Goal: Task Accomplishment & Management: Manage account settings

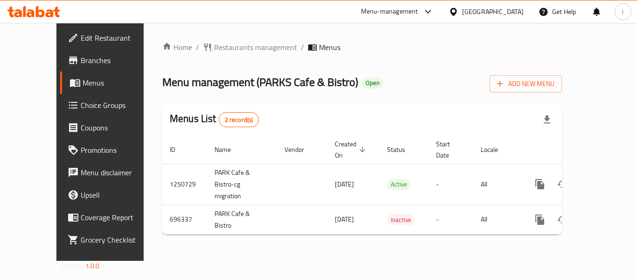
click at [50, 7] on icon at bounding box center [33, 11] width 53 height 11
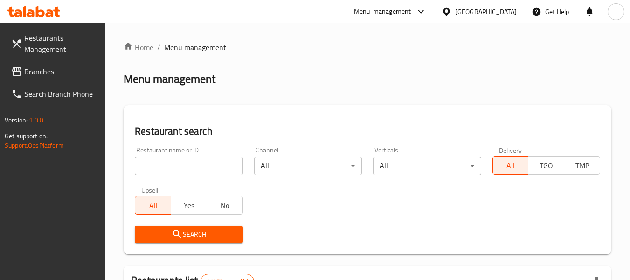
click at [28, 73] on span "Branches" at bounding box center [61, 71] width 74 height 11
click at [49, 74] on span "Branches" at bounding box center [61, 71] width 74 height 11
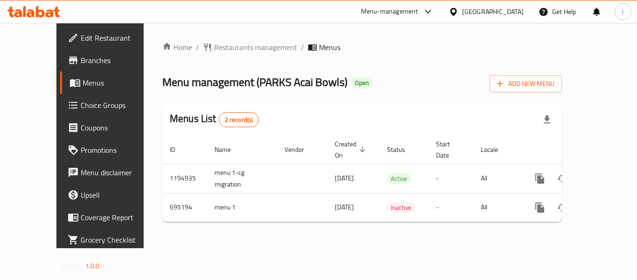
click at [81, 108] on span "Choice Groups" at bounding box center [118, 104] width 75 height 11
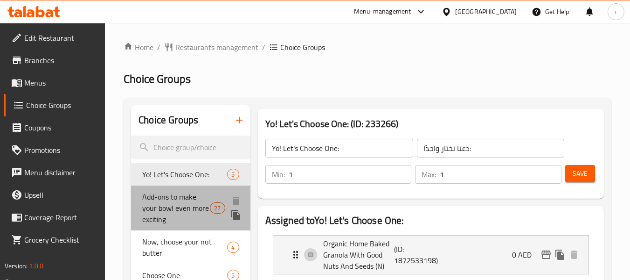
click at [182, 206] on span "Add-ons to make your bowl even more exciting" at bounding box center [176, 208] width 68 height 34
type input "Add-ons to make your bowl even more exciting"
type input "إضافات لجعل الوعاء أكثر إثارة"
type input "0"
type input "27"
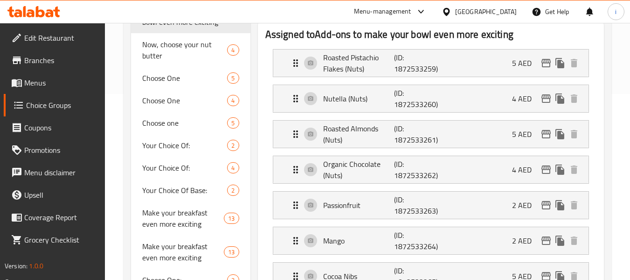
scroll to position [47, 0]
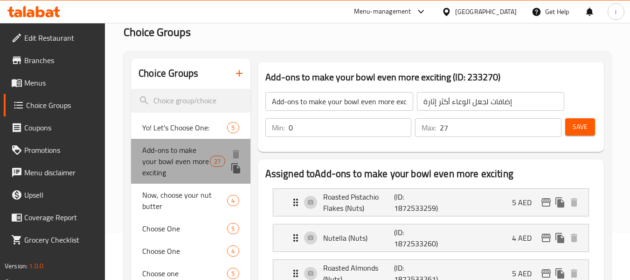
click at [180, 161] on span "Add-ons to make your bowl even more exciting" at bounding box center [176, 161] width 68 height 34
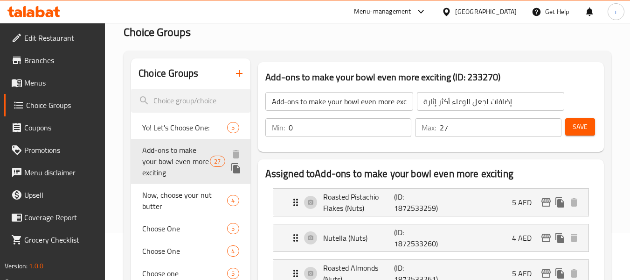
click at [162, 162] on span "Add-ons to make your bowl even more exciting" at bounding box center [176, 161] width 68 height 34
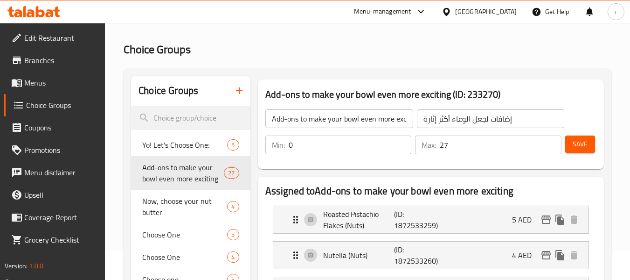
scroll to position [0, 0]
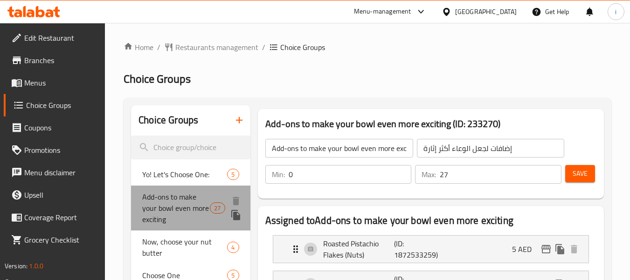
click at [169, 205] on span "Add-ons to make your bowl even more exciting" at bounding box center [176, 208] width 68 height 34
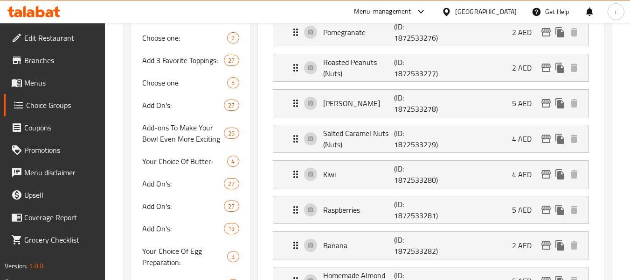
scroll to position [420, 0]
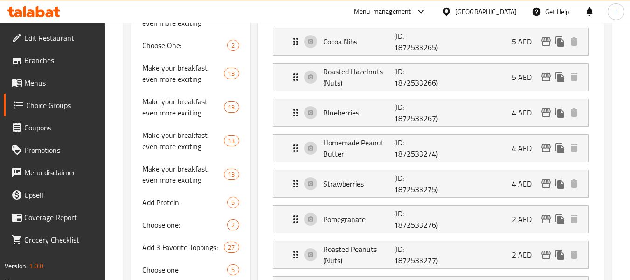
click at [49, 7] on icon at bounding box center [33, 11] width 53 height 11
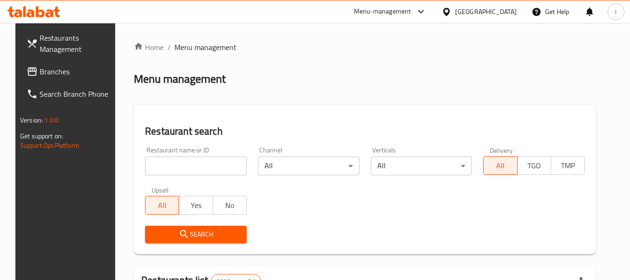
click at [28, 70] on icon at bounding box center [32, 71] width 9 height 8
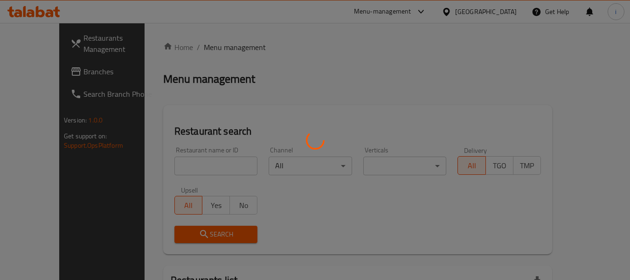
scroll to position [93, 0]
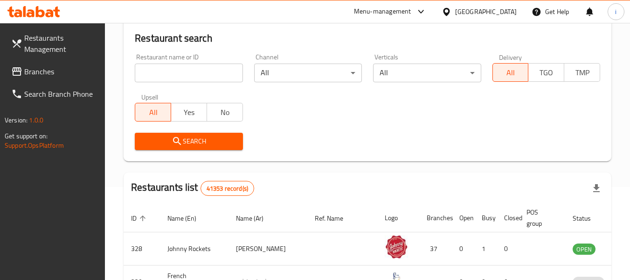
click at [60, 70] on span "Branches" at bounding box center [61, 71] width 74 height 11
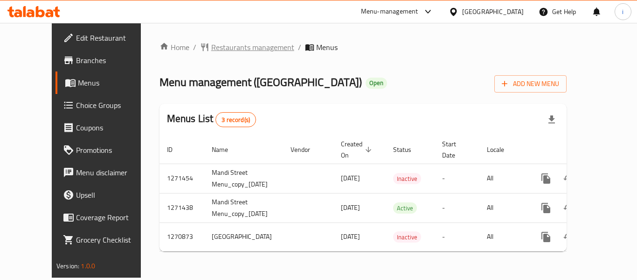
click at [217, 44] on span "Restaurants management" at bounding box center [252, 47] width 83 height 11
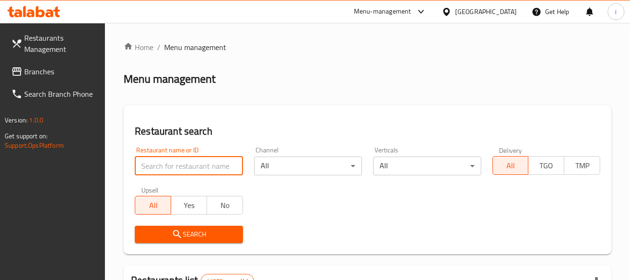
click at [197, 161] on input "search" at bounding box center [189, 165] width 108 height 19
paste input "689422"
type input "689422"
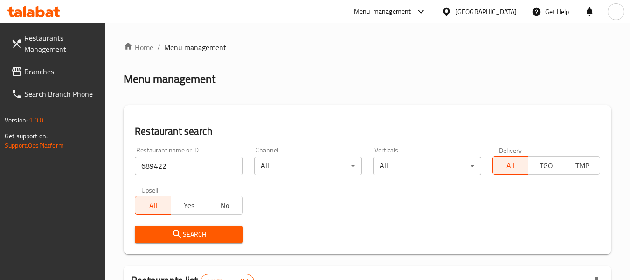
click at [161, 231] on span "Search" at bounding box center [188, 234] width 93 height 12
click at [161, 231] on div at bounding box center [315, 140] width 630 height 280
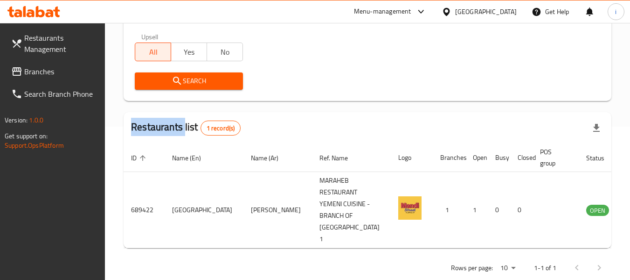
scroll to position [160, 0]
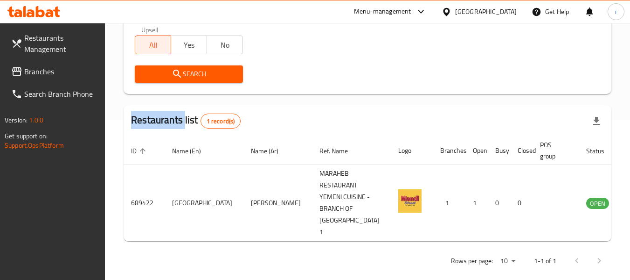
click at [49, 71] on span "Branches" at bounding box center [61, 71] width 74 height 11
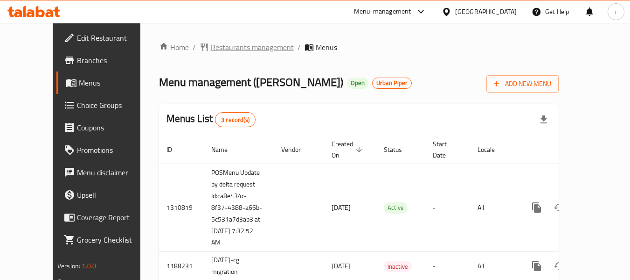
click at [221, 47] on span "Restaurants management" at bounding box center [252, 47] width 83 height 11
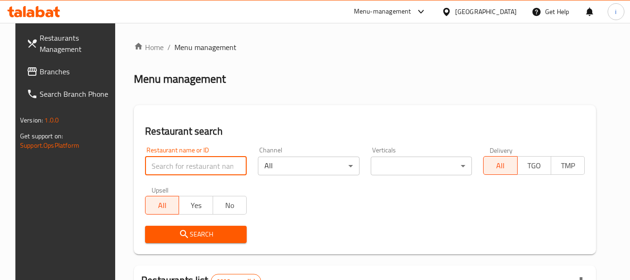
click at [182, 167] on input "search" at bounding box center [196, 165] width 102 height 19
paste input "11297"
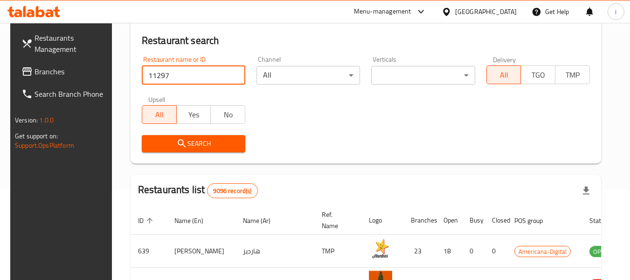
scroll to position [93, 0]
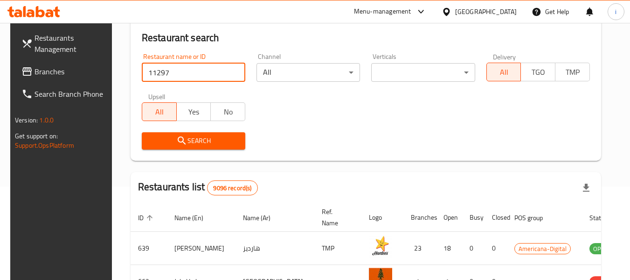
type input "11297"
click at [186, 142] on span "Search" at bounding box center [193, 141] width 89 height 12
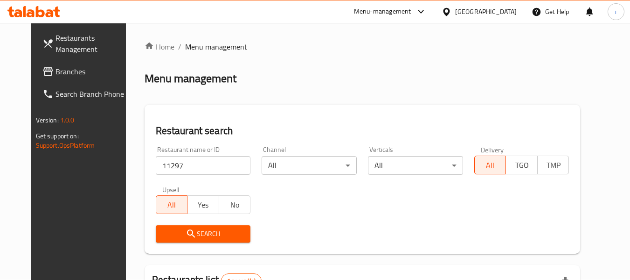
scroll to position [0, 0]
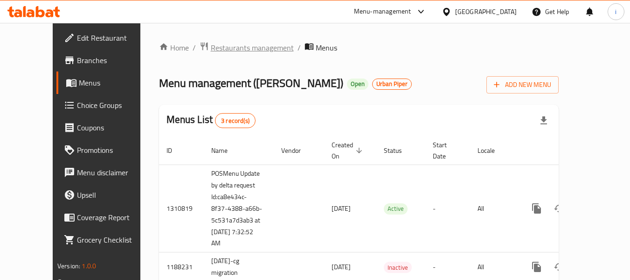
click at [211, 49] on span "Restaurants management" at bounding box center [252, 47] width 83 height 11
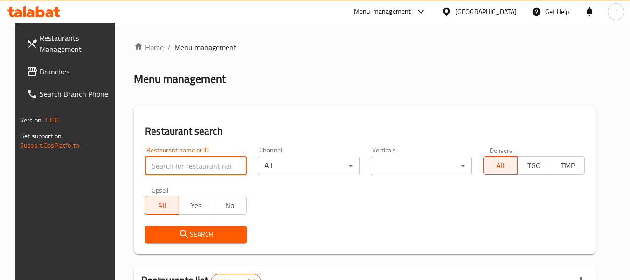
click at [196, 165] on input "search" at bounding box center [196, 165] width 102 height 19
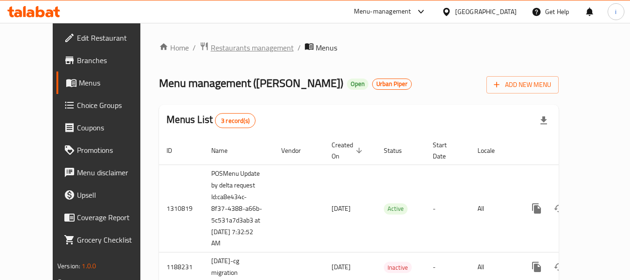
click at [214, 44] on span "Restaurants management" at bounding box center [252, 47] width 83 height 11
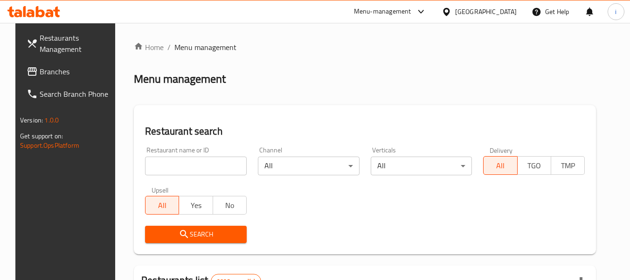
click at [206, 156] on input "search" at bounding box center [196, 165] width 102 height 19
paste input "11297"
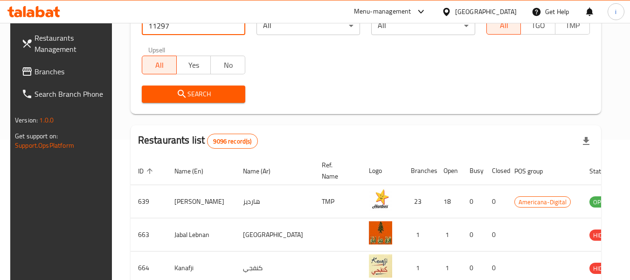
type input "11297"
click at [184, 101] on button "Search" at bounding box center [194, 93] width 104 height 17
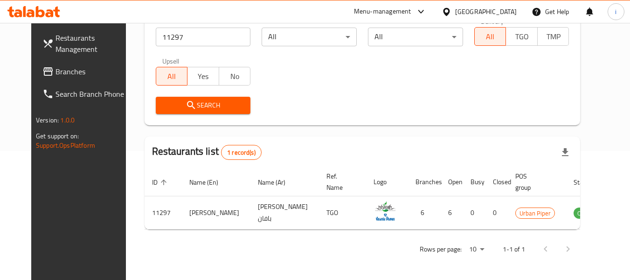
scroll to position [129, 0]
drag, startPoint x: 213, startPoint y: 240, endPoint x: 216, endPoint y: 235, distance: 6.1
click at [214, 240] on div "Rows per page: 10 1-1 of 1" at bounding box center [363, 249] width 436 height 24
click at [56, 66] on span "Branches" at bounding box center [93, 71] width 74 height 11
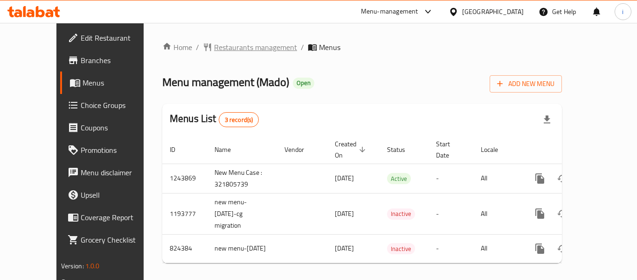
click at [214, 48] on span "Restaurants management" at bounding box center [255, 47] width 83 height 11
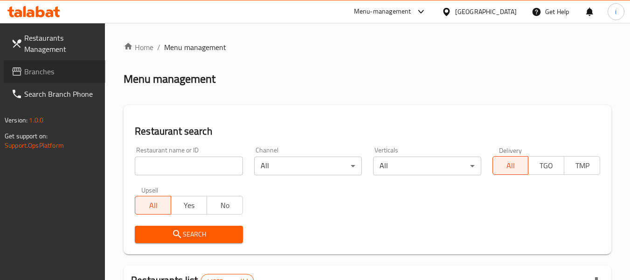
click at [36, 67] on span "Branches" at bounding box center [61, 71] width 74 height 11
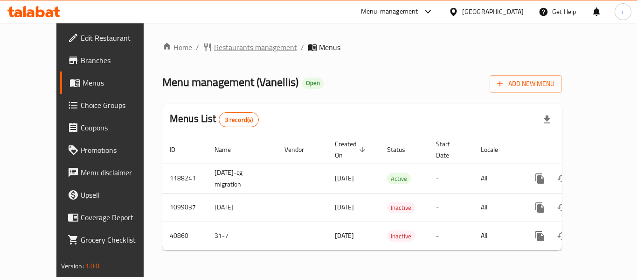
click at [214, 49] on span "Restaurants management" at bounding box center [255, 47] width 83 height 11
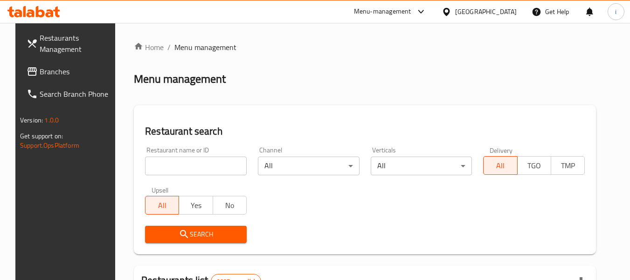
click at [63, 78] on link "Branches" at bounding box center [70, 71] width 102 height 22
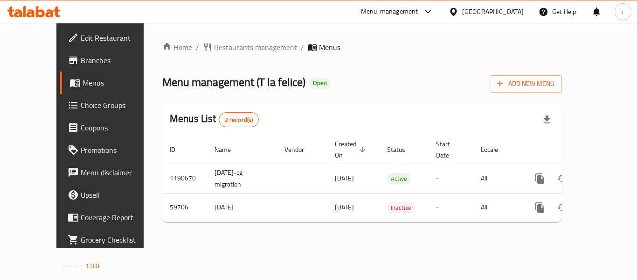
click at [457, 14] on icon at bounding box center [453, 11] width 7 height 8
click at [214, 46] on span "Restaurants management" at bounding box center [255, 47] width 83 height 11
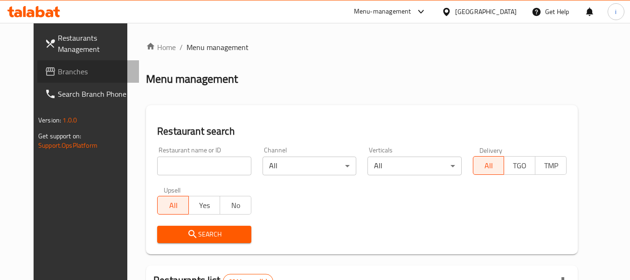
click at [58, 70] on span "Branches" at bounding box center [95, 71] width 74 height 11
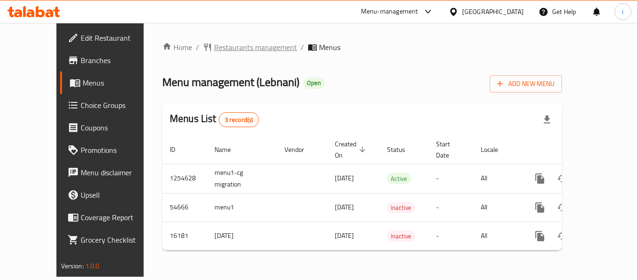
click at [233, 42] on span "Restaurants management" at bounding box center [255, 47] width 83 height 11
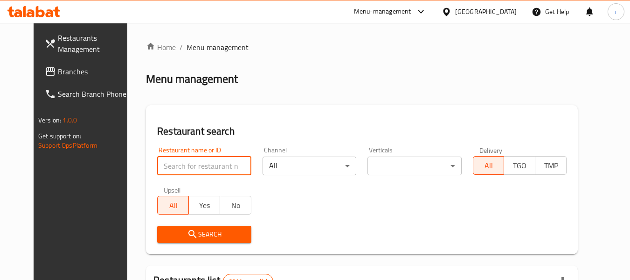
click at [204, 170] on input "search" at bounding box center [204, 165] width 94 height 19
paste input "9279"
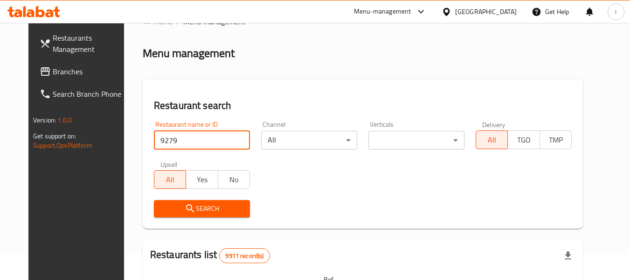
scroll to position [47, 0]
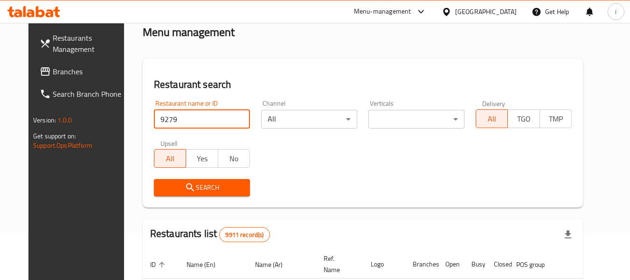
type input "9279"
click at [194, 191] on span "Search" at bounding box center [201, 188] width 81 height 12
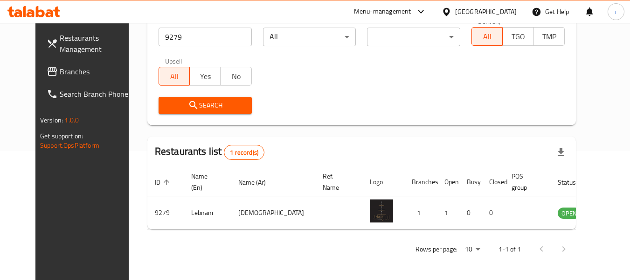
scroll to position [129, 0]
click at [72, 76] on span "Branches" at bounding box center [97, 71] width 74 height 11
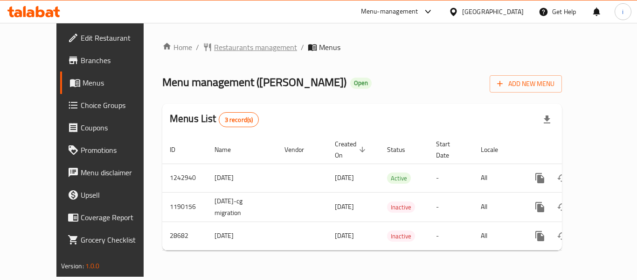
click at [214, 50] on span "Restaurants management" at bounding box center [255, 47] width 83 height 11
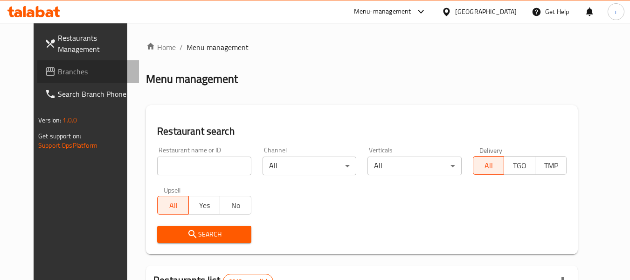
click at [58, 74] on span "Branches" at bounding box center [95, 71] width 74 height 11
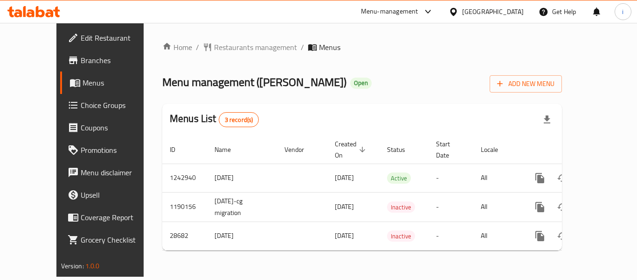
click at [81, 104] on span "Choice Groups" at bounding box center [118, 104] width 75 height 11
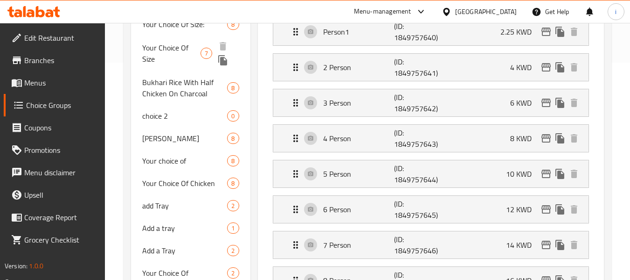
scroll to position [233, 0]
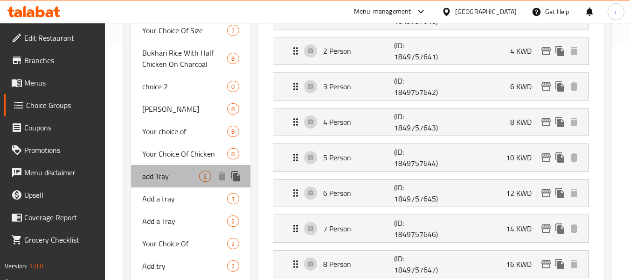
click at [162, 181] on span "add Tray" at bounding box center [170, 175] width 57 height 11
type input "add Tray"
type input "اضافة صينية"
type input "0"
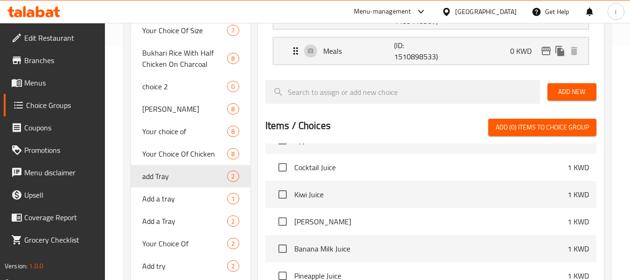
scroll to position [747, 0]
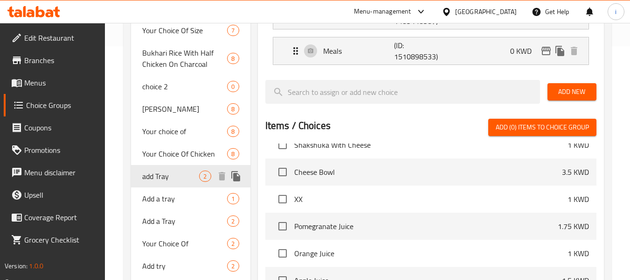
drag, startPoint x: 174, startPoint y: 181, endPoint x: 278, endPoint y: 187, distance: 104.2
click at [174, 181] on span "add Tray" at bounding box center [170, 175] width 57 height 11
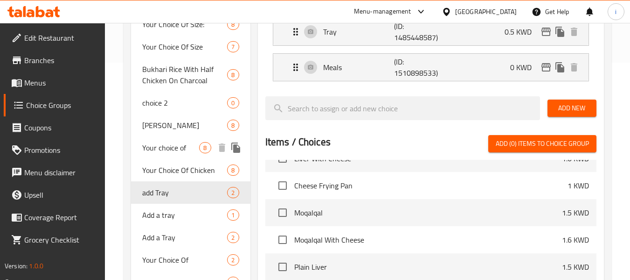
scroll to position [233, 0]
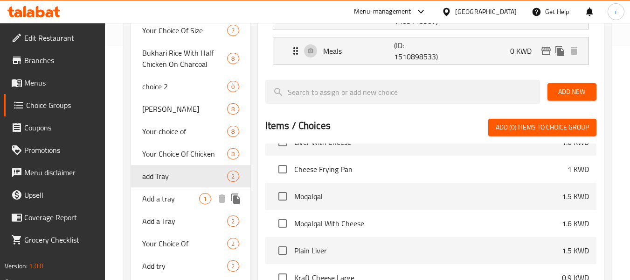
click at [170, 202] on span "Add a tray" at bounding box center [170, 198] width 57 height 11
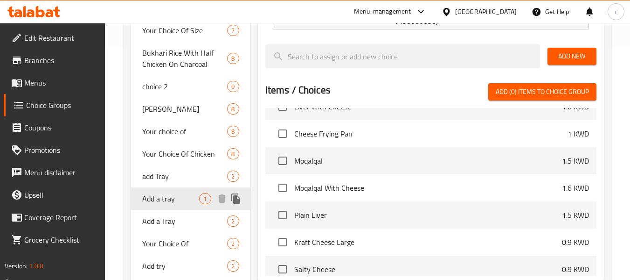
type input "Add a tray"
type input "اضافة صنية"
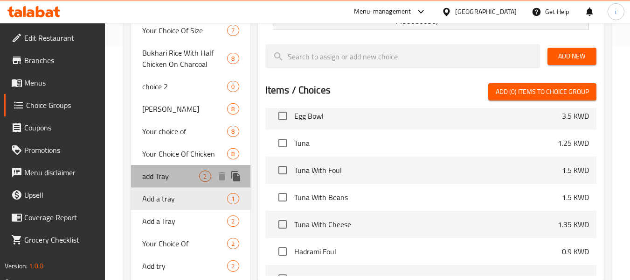
click at [174, 177] on span "add Tray" at bounding box center [170, 175] width 57 height 11
type input "add Tray"
type input "اضافة صينية"
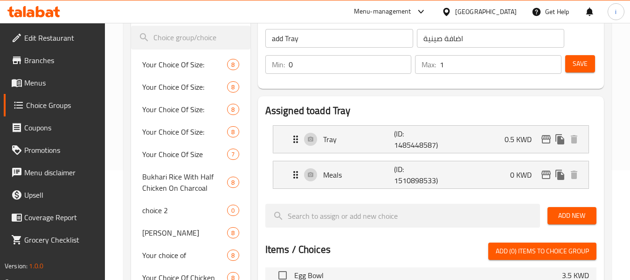
scroll to position [93, 0]
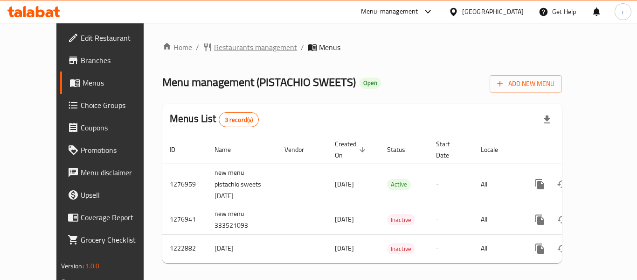
click at [214, 48] on span "Restaurants management" at bounding box center [255, 47] width 83 height 11
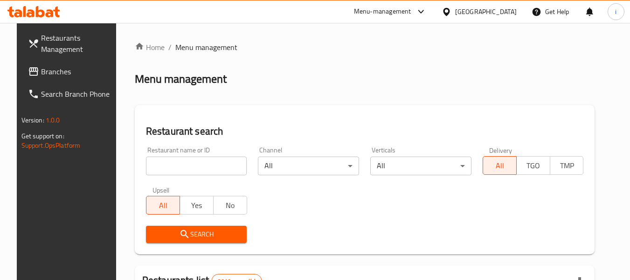
click at [52, 71] on span "Branches" at bounding box center [78, 71] width 74 height 11
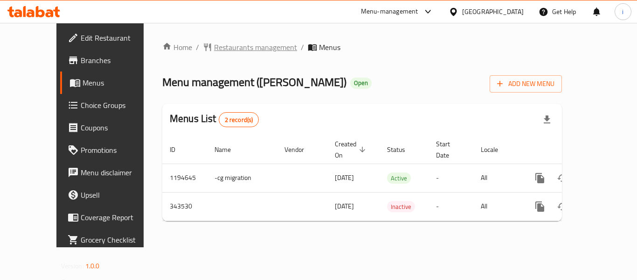
click at [219, 48] on span "Restaurants management" at bounding box center [255, 47] width 83 height 11
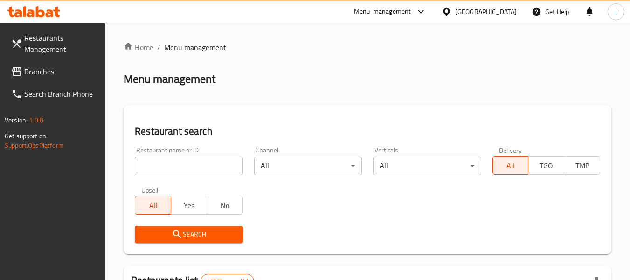
click at [46, 74] on span "Branches" at bounding box center [61, 71] width 74 height 11
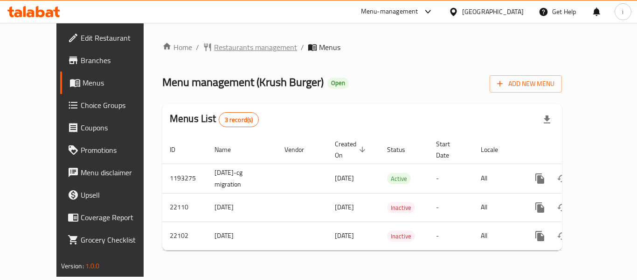
click at [214, 47] on span "Restaurants management" at bounding box center [255, 47] width 83 height 11
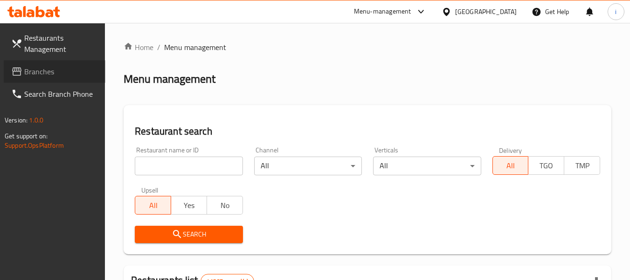
click at [45, 70] on span "Branches" at bounding box center [61, 71] width 74 height 11
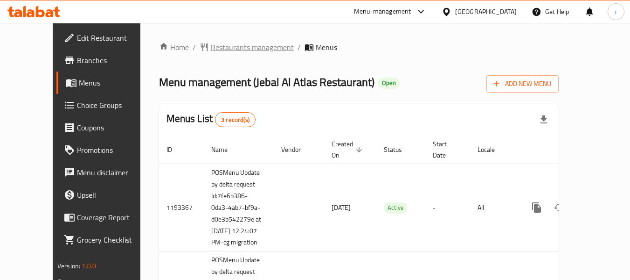
click at [223, 50] on span "Restaurants management" at bounding box center [252, 47] width 83 height 11
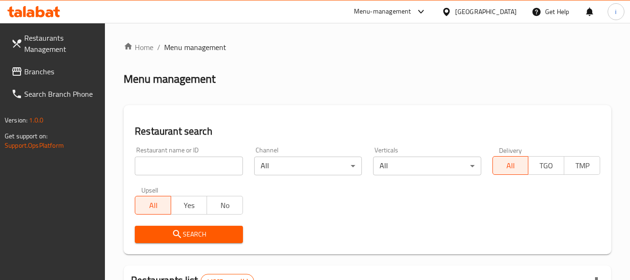
click at [181, 166] on input "search" at bounding box center [189, 165] width 108 height 19
paste input "3265"
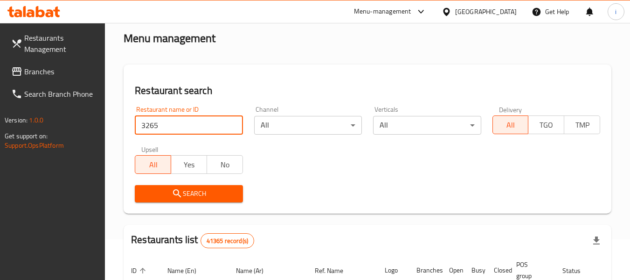
scroll to position [93, 0]
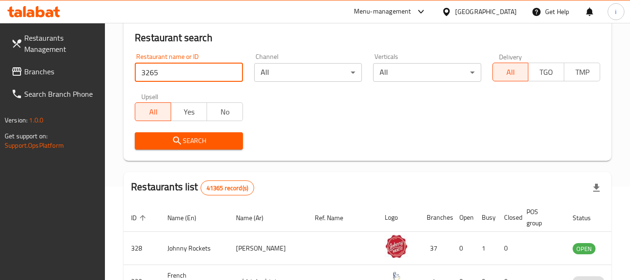
type input "3265"
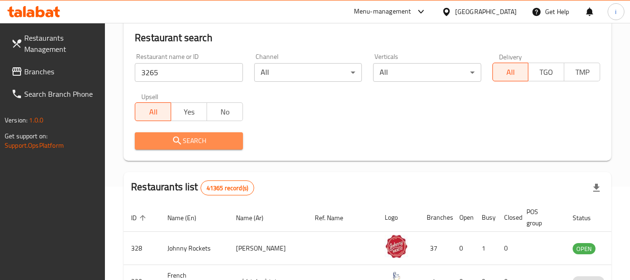
click at [188, 141] on span "Search" at bounding box center [188, 141] width 93 height 12
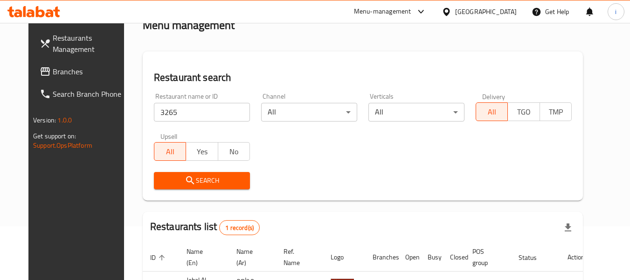
scroll to position [0, 0]
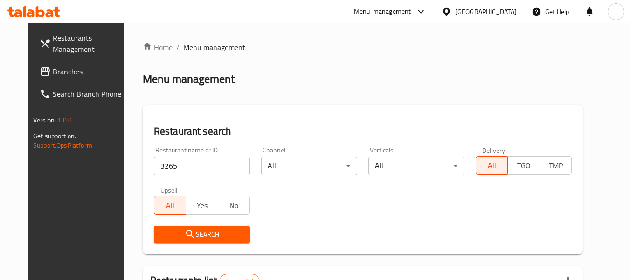
drag, startPoint x: 63, startPoint y: 78, endPoint x: 23, endPoint y: 83, distance: 40.9
click at [63, 78] on link "Branches" at bounding box center [83, 71] width 102 height 22
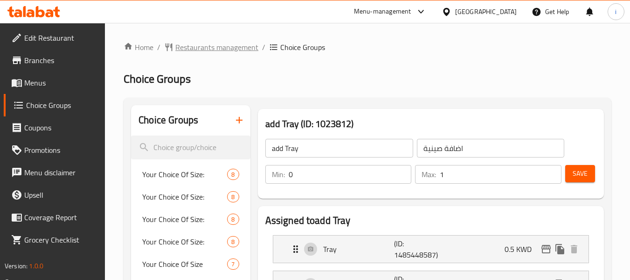
click at [202, 45] on span "Restaurants management" at bounding box center [216, 47] width 83 height 11
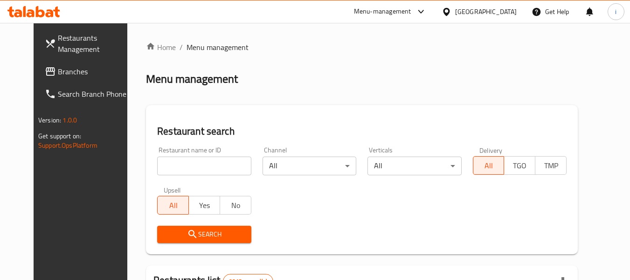
click at [58, 75] on span "Branches" at bounding box center [95, 71] width 74 height 11
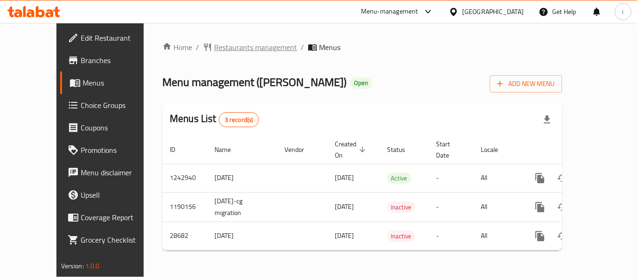
click at [214, 43] on span "Restaurants management" at bounding box center [255, 47] width 83 height 11
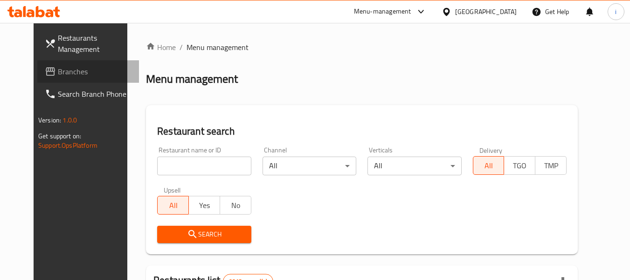
click at [58, 74] on span "Branches" at bounding box center [95, 71] width 74 height 11
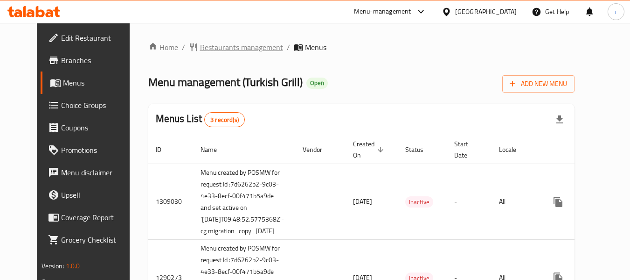
click at [210, 43] on span "Restaurants management" at bounding box center [241, 47] width 83 height 11
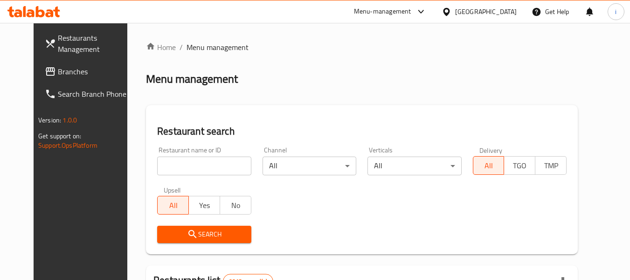
click at [174, 164] on input "search" at bounding box center [204, 165] width 94 height 19
paste input "172"
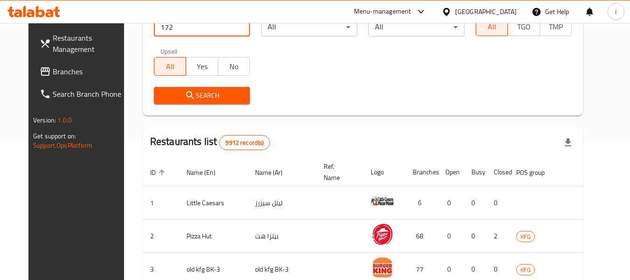
scroll to position [140, 0]
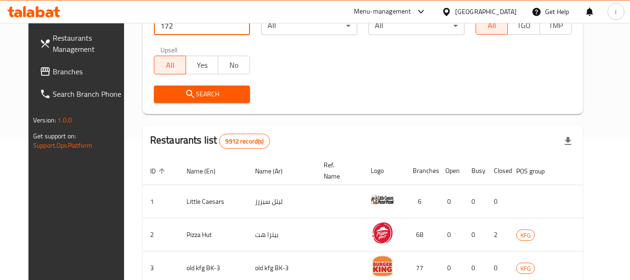
type input "172"
click at [185, 94] on icon "submit" at bounding box center [190, 93] width 11 height 11
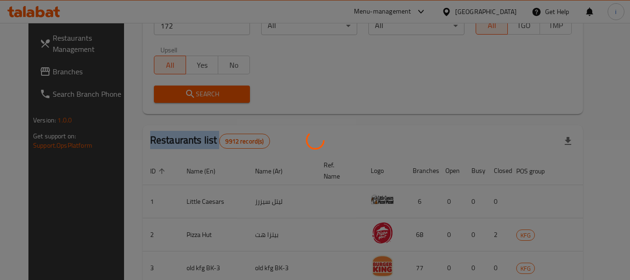
click at [177, 94] on div at bounding box center [315, 140] width 630 height 280
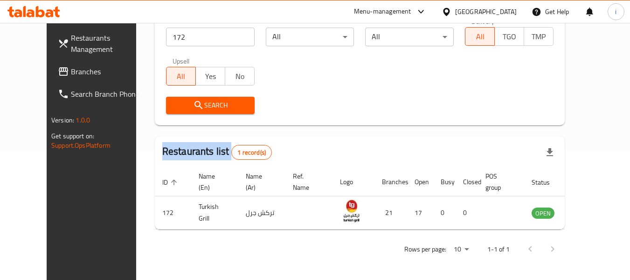
click at [71, 70] on span "Branches" at bounding box center [108, 71] width 74 height 11
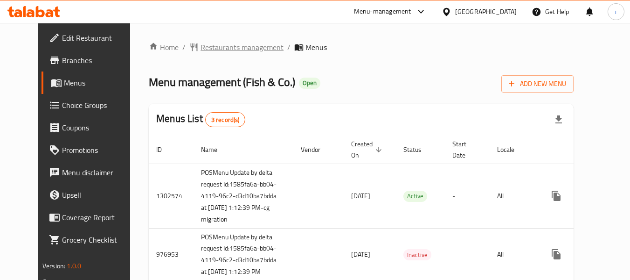
click at [218, 44] on span "Restaurants management" at bounding box center [242, 47] width 83 height 11
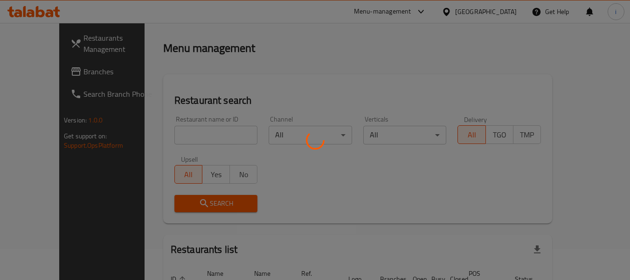
scroll to position [47, 0]
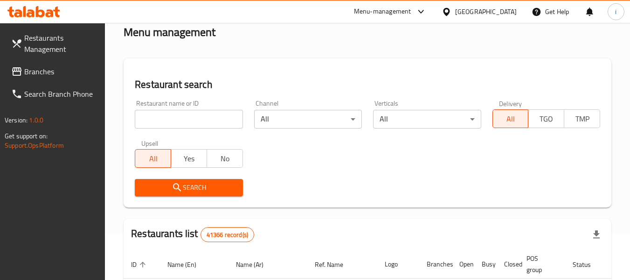
click at [189, 122] on input "search" at bounding box center [189, 119] width 108 height 19
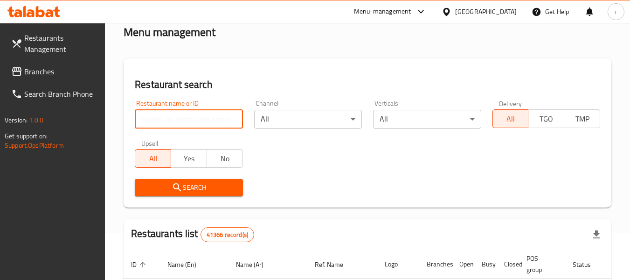
paste input "8295"
type input "8295"
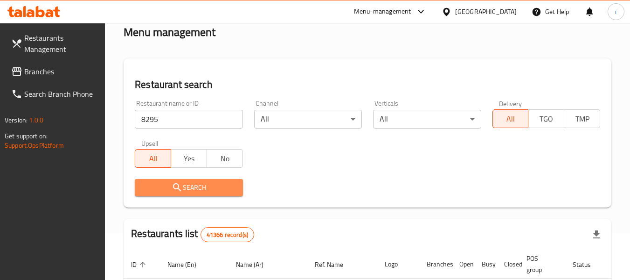
click at [170, 186] on span "Search" at bounding box center [188, 188] width 93 height 12
click at [170, 186] on div at bounding box center [315, 140] width 630 height 280
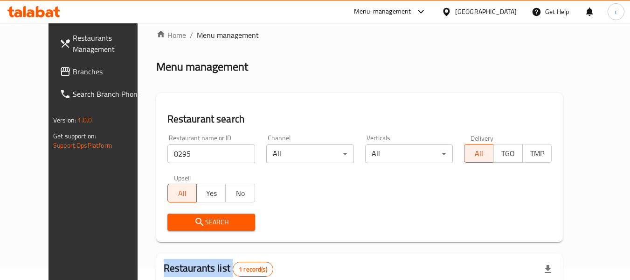
scroll to position [0, 0]
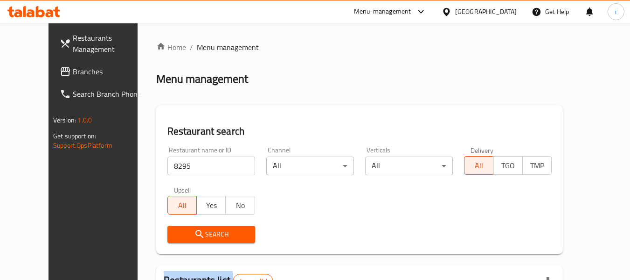
click at [73, 70] on span "Branches" at bounding box center [110, 71] width 74 height 11
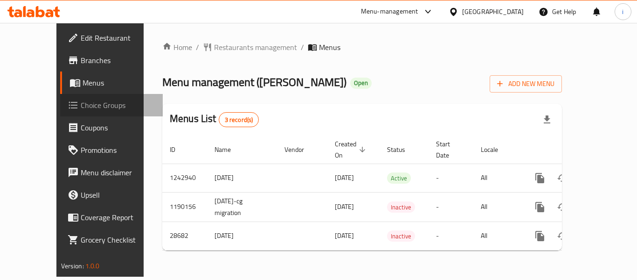
click at [81, 110] on span "Choice Groups" at bounding box center [118, 104] width 75 height 11
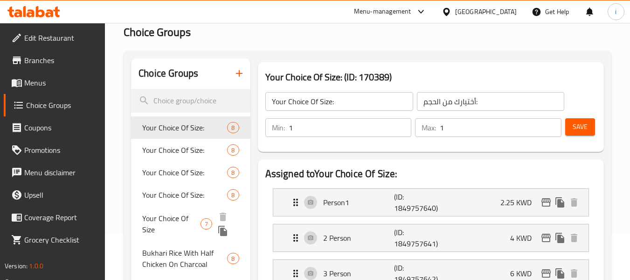
scroll to position [233, 0]
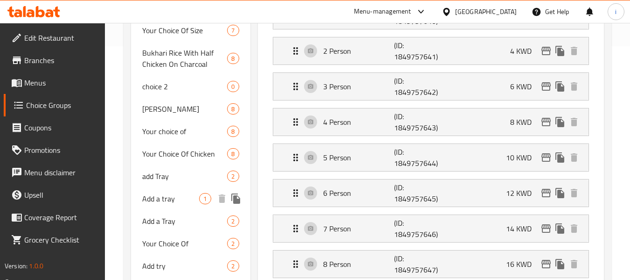
click at [160, 182] on span "add Tray" at bounding box center [184, 175] width 85 height 11
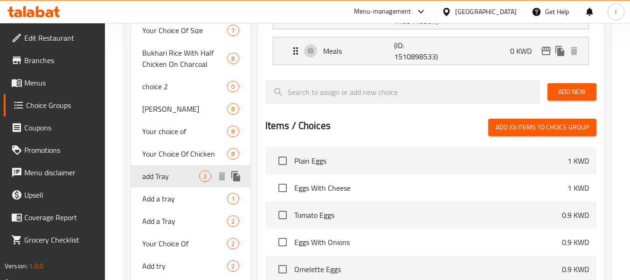
type input "add Tray"
type input "اضافة صينية"
type input "0"
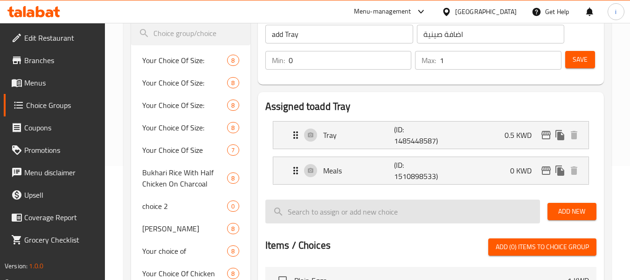
scroll to position [93, 0]
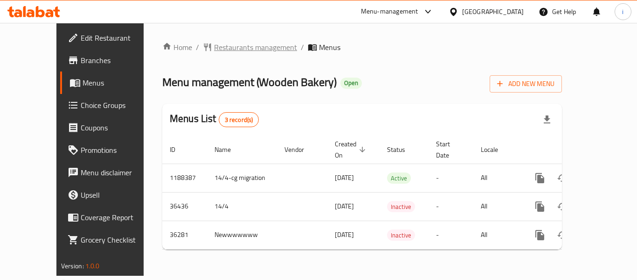
click at [214, 47] on span "Restaurants management" at bounding box center [255, 47] width 83 height 11
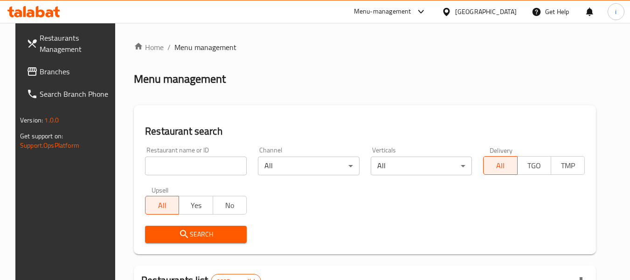
click at [49, 72] on span "Branches" at bounding box center [77, 71] width 74 height 11
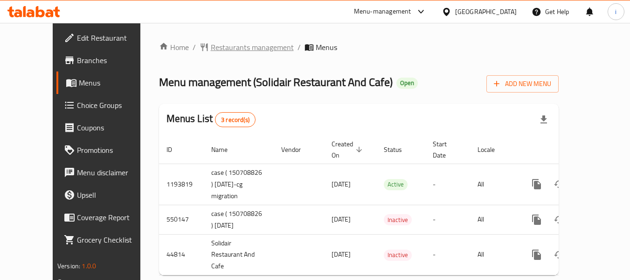
click at [211, 49] on span "Restaurants management" at bounding box center [252, 47] width 83 height 11
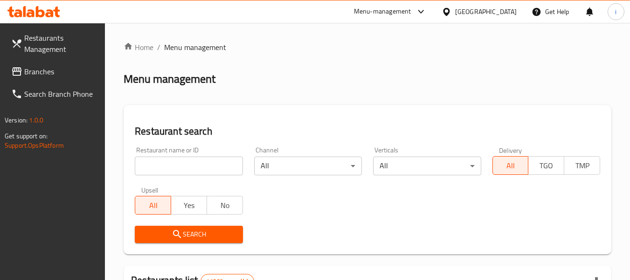
click at [48, 72] on span "Branches" at bounding box center [61, 71] width 74 height 11
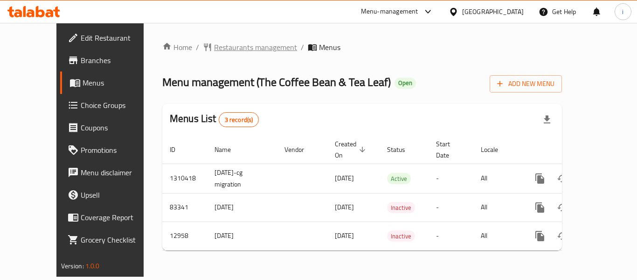
click at [214, 48] on span "Restaurants management" at bounding box center [255, 47] width 83 height 11
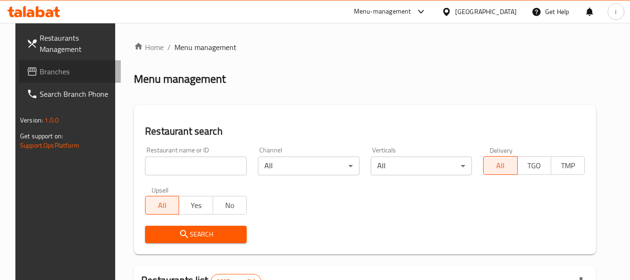
click at [40, 72] on span "Branches" at bounding box center [77, 71] width 74 height 11
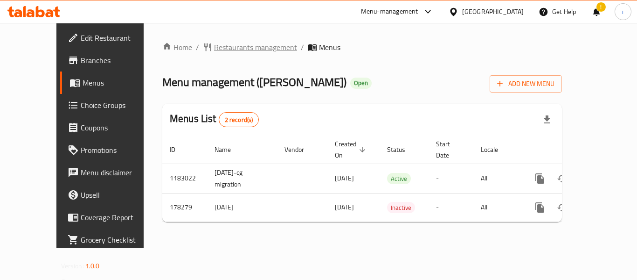
click at [214, 49] on span "Restaurants management" at bounding box center [255, 47] width 83 height 11
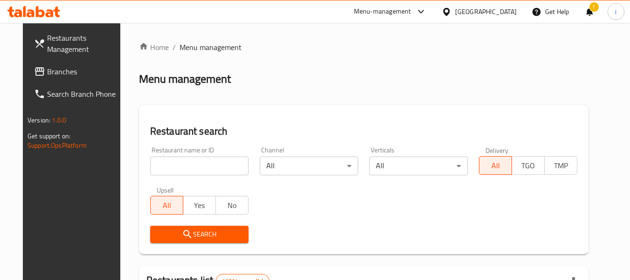
click at [48, 70] on span "Branches" at bounding box center [84, 71] width 74 height 11
